Goal: Communication & Community: Answer question/provide support

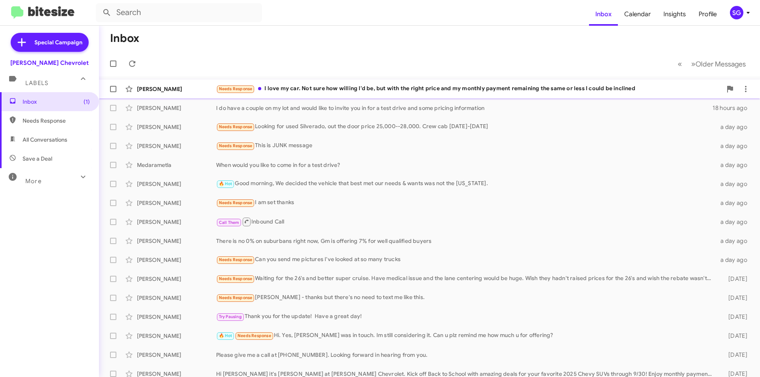
click at [198, 95] on div "[PERSON_NAME] Needs Response I love my car. Not sure how willing I'd be, but wi…" at bounding box center [429, 89] width 648 height 16
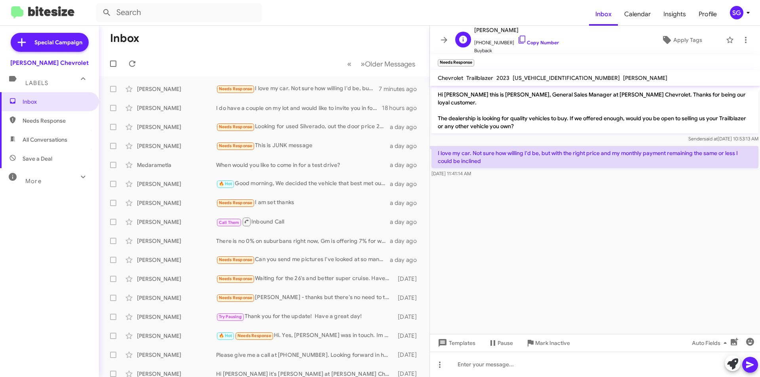
drag, startPoint x: 524, startPoint y: 27, endPoint x: 476, endPoint y: 26, distance: 48.3
click at [476, 26] on span "[PERSON_NAME]" at bounding box center [516, 29] width 85 height 9
click at [556, 32] on div "E Emily Kretschmaier +18622512102 Copy Number Buyback Apply Tags" at bounding box center [587, 39] width 270 height 29
drag, startPoint x: 517, startPoint y: 32, endPoint x: 474, endPoint y: 30, distance: 43.2
click at [474, 30] on span "[PERSON_NAME]" at bounding box center [516, 29] width 85 height 9
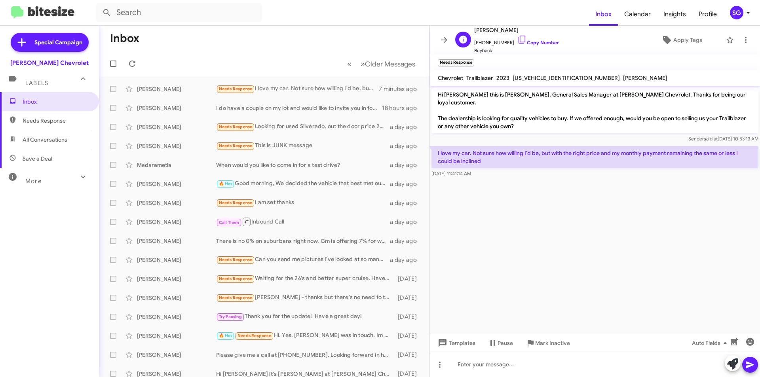
copy span "[PERSON_NAME]"
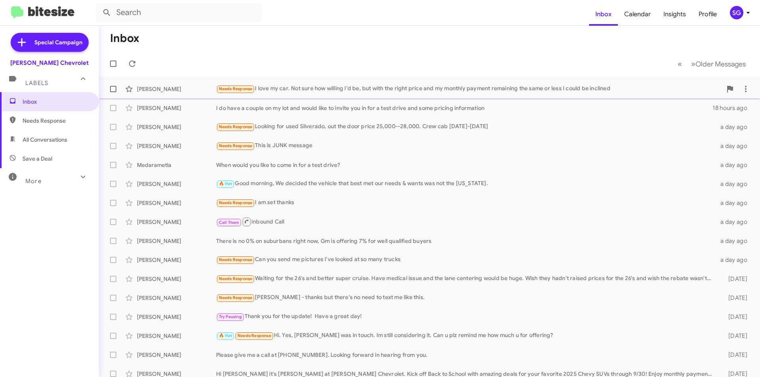
click at [333, 93] on div "Needs Response I love my car. Not sure how willing I'd be, but with the right p…" at bounding box center [469, 88] width 506 height 9
